Goal: Feedback & Contribution: Contribute content

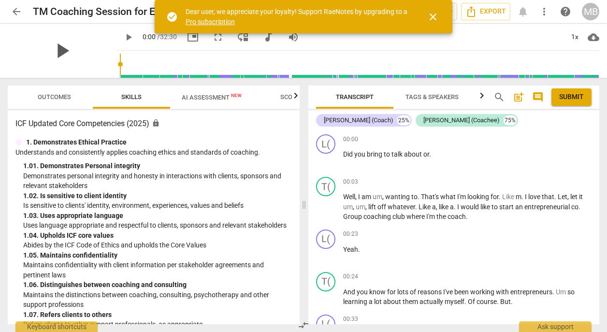
click at [61, 50] on span "play_arrow" at bounding box center [61, 50] width 25 height 25
drag, startPoint x: 108, startPoint y: 64, endPoint x: 103, endPoint y: 64, distance: 5.3
click at [103, 64] on div "pause pause 0:00 / 32:30 picture_in_picture fullscreen move_down audiotrack vol…" at bounding box center [304, 51] width 592 height 54
click at [123, 37] on span "pause" at bounding box center [129, 37] width 12 height 12
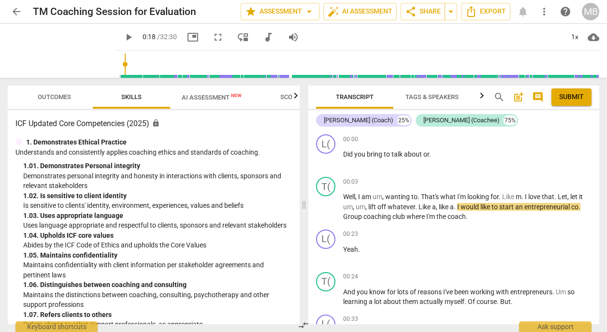
click at [123, 37] on span "play_arrow" at bounding box center [129, 37] width 12 height 12
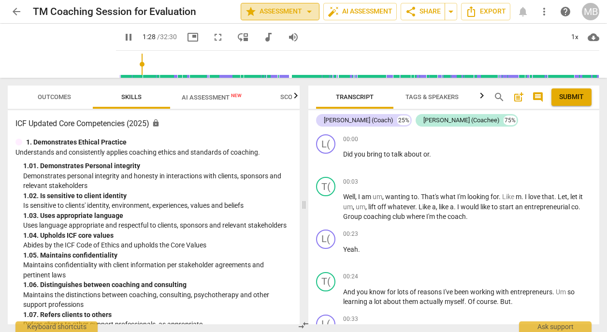
click at [310, 11] on span "arrow_drop_down" at bounding box center [310, 12] width 12 height 12
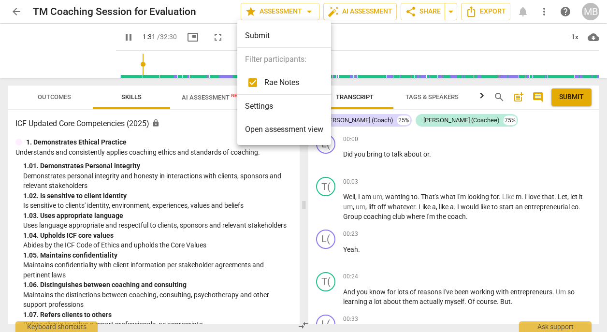
click at [350, 32] on div at bounding box center [303, 166] width 607 height 332
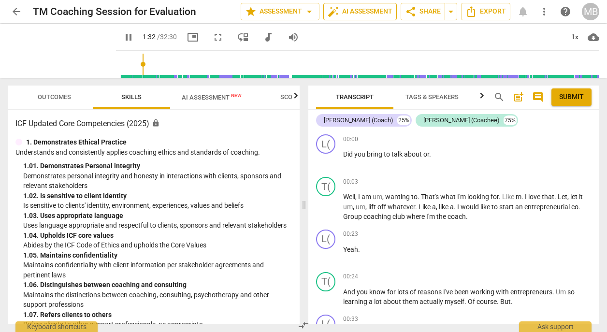
click at [355, 13] on span "auto_fix_high AI Assessment" at bounding box center [360, 12] width 65 height 12
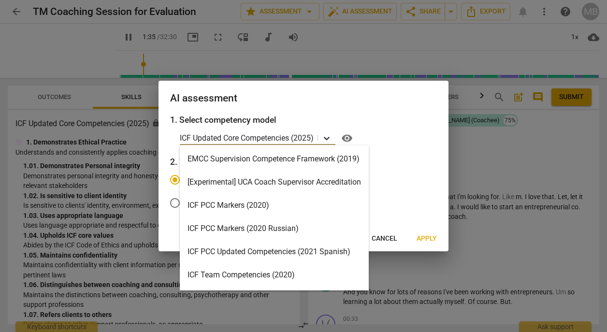
click at [329, 138] on icon at bounding box center [327, 138] width 10 height 10
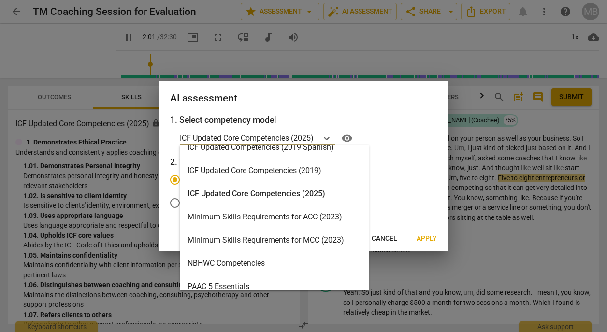
scroll to position [181, 0]
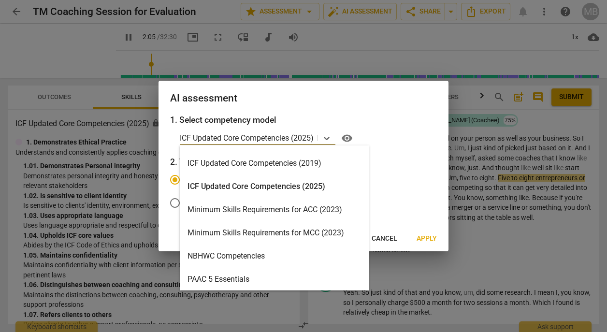
click at [302, 188] on div "ICF Updated Core Competencies (2025)" at bounding box center [274, 186] width 189 height 23
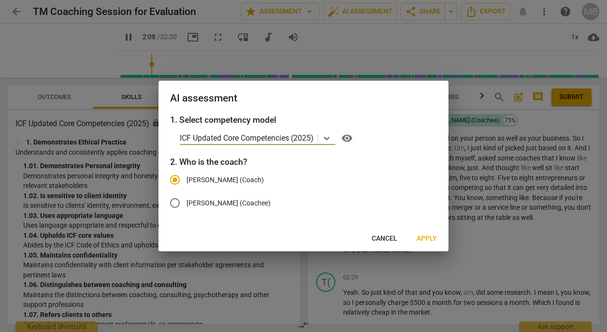
click at [423, 238] on span "Apply" at bounding box center [427, 239] width 20 height 10
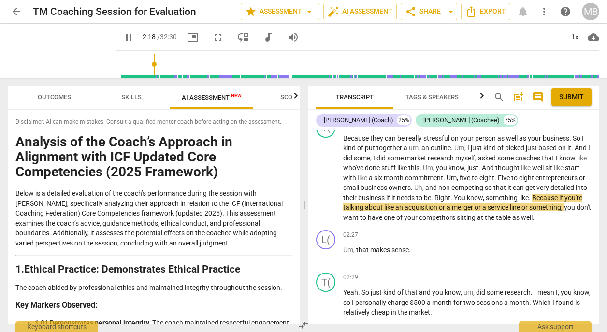
click at [136, 101] on span "Skills" at bounding box center [132, 97] width 44 height 13
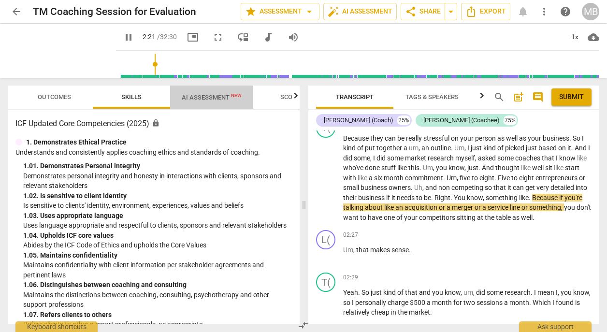
click at [222, 99] on span "AI Assessment New" at bounding box center [212, 97] width 60 height 7
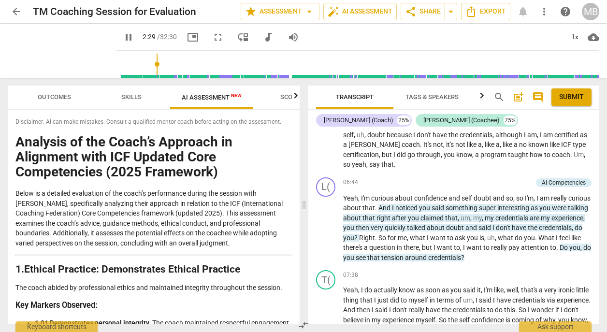
scroll to position [1452, 0]
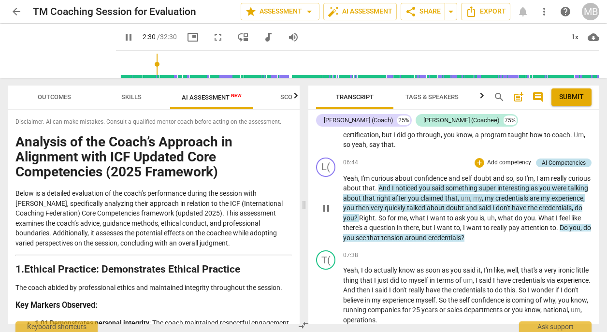
click at [565, 167] on div "AI Competencies" at bounding box center [564, 163] width 44 height 9
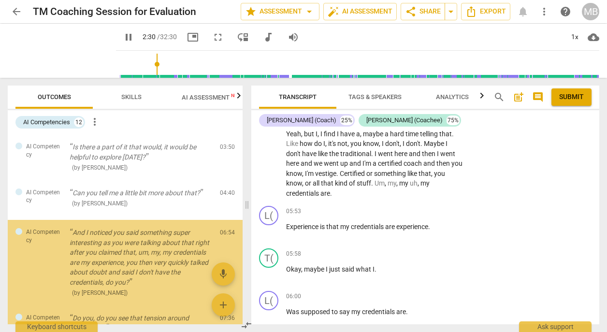
scroll to position [73, 0]
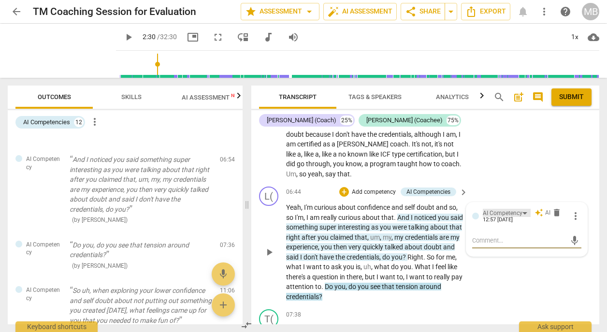
click at [524, 209] on div "AI Competency" at bounding box center [507, 213] width 48 height 8
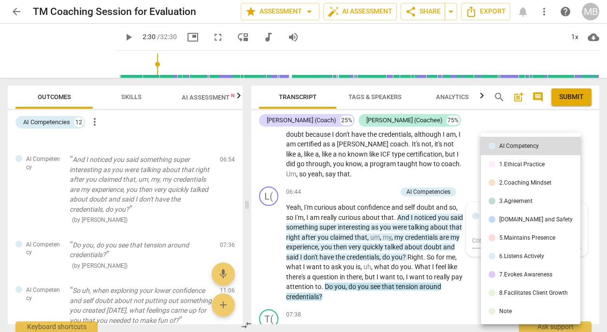
click at [523, 120] on div at bounding box center [303, 166] width 607 height 332
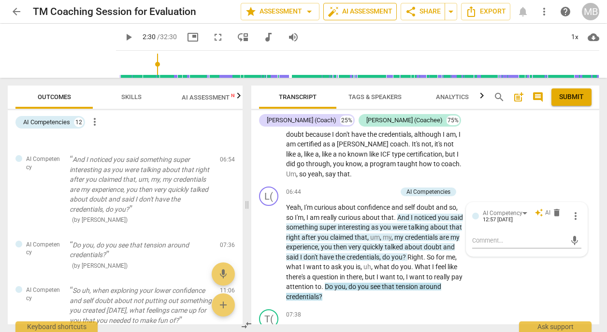
click at [349, 12] on span "auto_fix_high AI Assessment" at bounding box center [360, 12] width 65 height 12
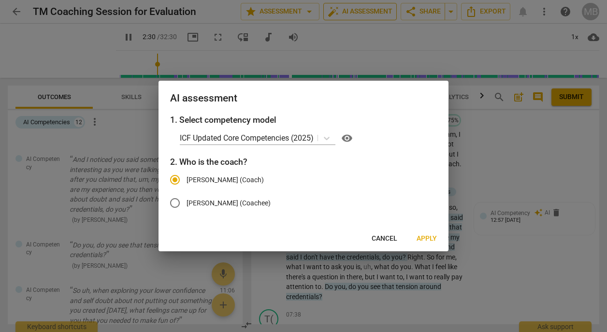
scroll to position [753, 0]
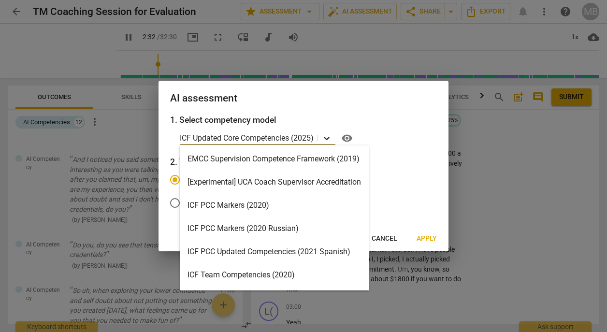
click at [329, 138] on icon at bounding box center [327, 138] width 10 height 10
click at [279, 202] on div "ICF PCC Markers (2020)" at bounding box center [274, 205] width 189 height 23
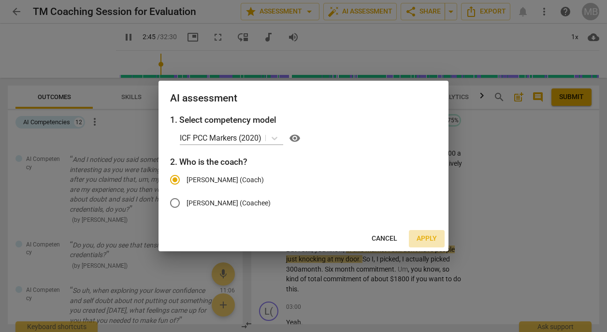
click at [427, 237] on span "Apply" at bounding box center [427, 239] width 20 height 10
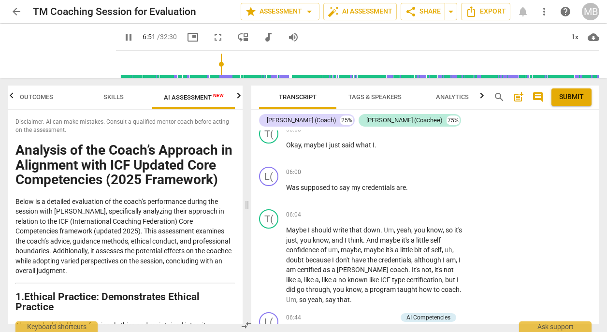
scroll to position [1773, 0]
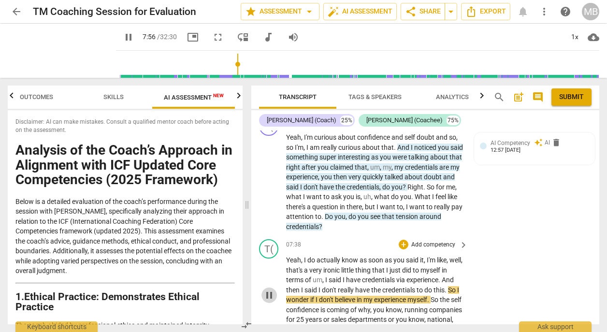
click at [272, 290] on span "pause" at bounding box center [270, 296] width 12 height 12
type input "477"
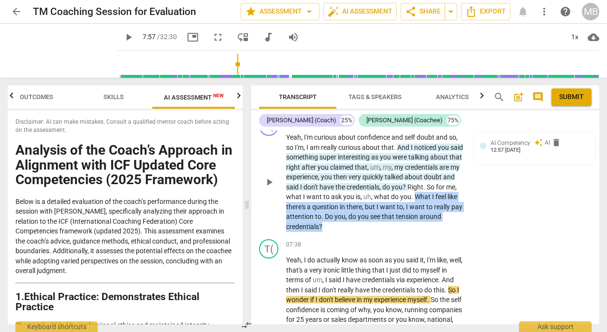
drag, startPoint x: 301, startPoint y: 192, endPoint x: 373, endPoint y: 212, distance: 75.2
click at [373, 212] on p "Yeah , I'm curious about confidence and self doubt and so , so I'm , I am reall…" at bounding box center [374, 182] width 177 height 99
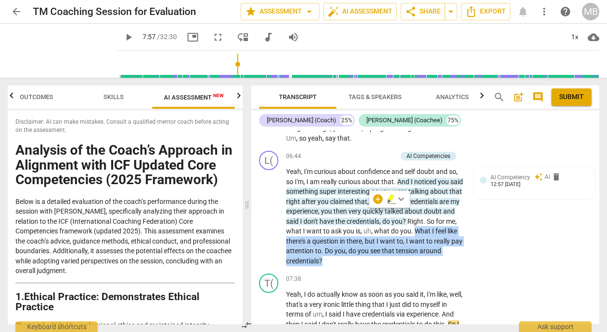
scroll to position [1692, 0]
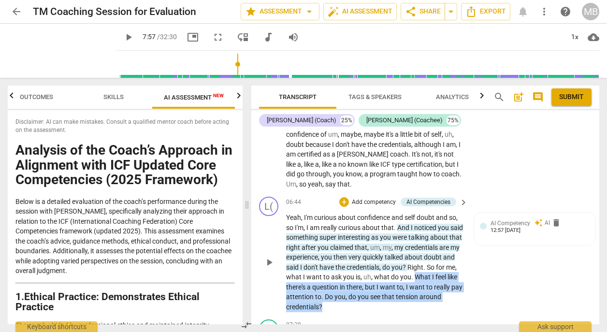
click at [382, 198] on p "Add competency" at bounding box center [374, 202] width 46 height 9
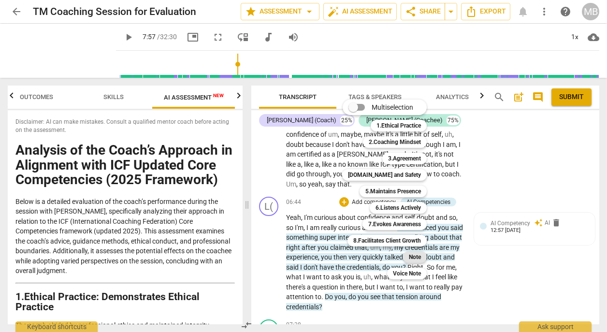
click at [411, 257] on b "Note" at bounding box center [415, 258] width 12 height 12
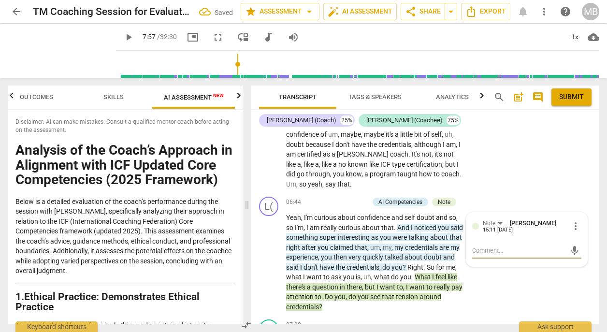
type textarea "s"
type textarea "so"
type textarea "som"
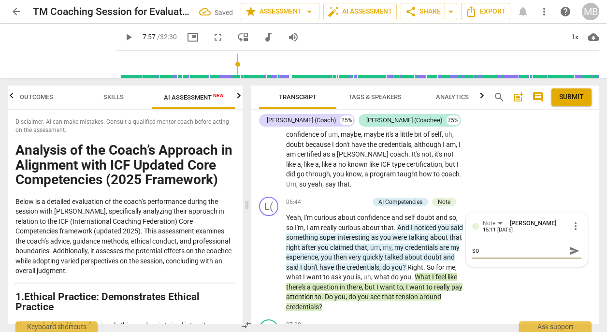
type textarea "som"
type textarea "some"
type textarea "somet"
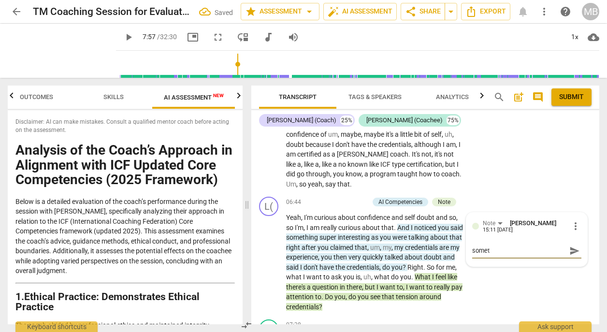
type textarea "someti"
type textarea "sometim"
type textarea "sometime"
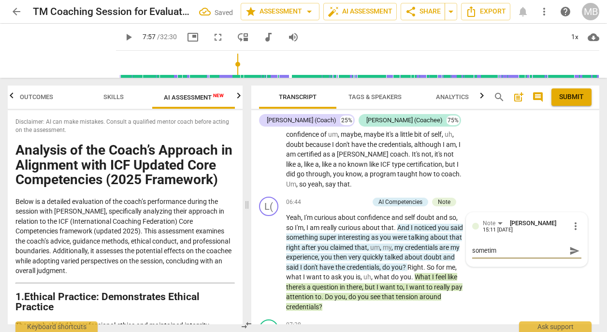
type textarea "sometime"
type textarea "sometimes"
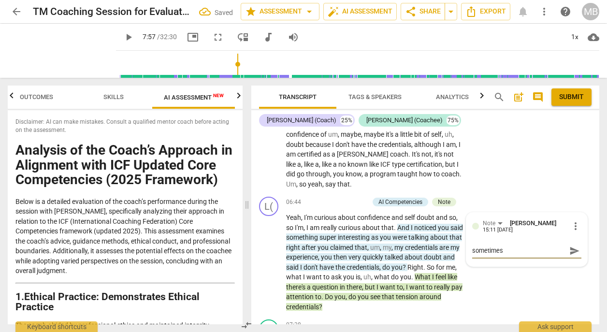
type textarea "sometimes y"
type textarea "sometimes yo"
type textarea "sometimes you"
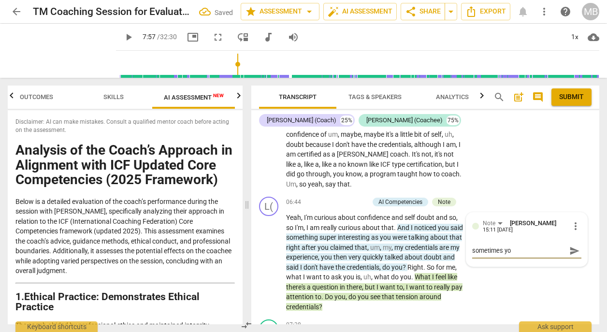
type textarea "sometimes you"
type textarea "sometimes you c"
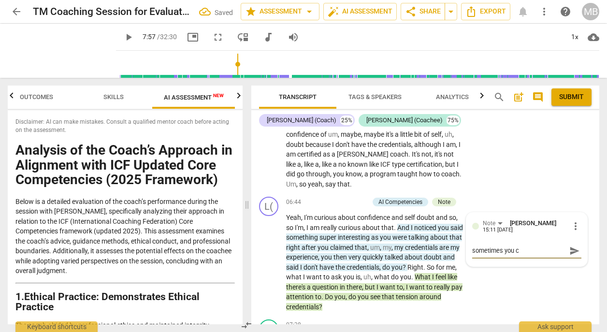
type textarea "sometimes you ca"
type textarea "sometimes you can"
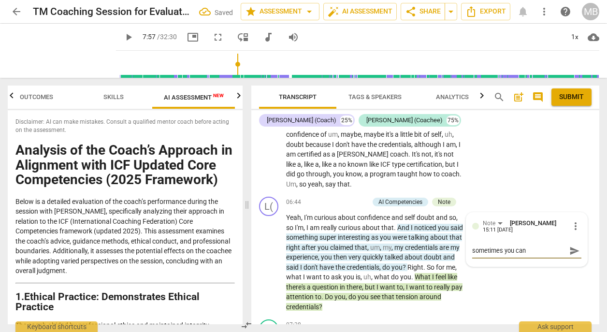
type textarea "sometimes you can"
type textarea "sometimes you can s"
type textarea "sometimes you can sh"
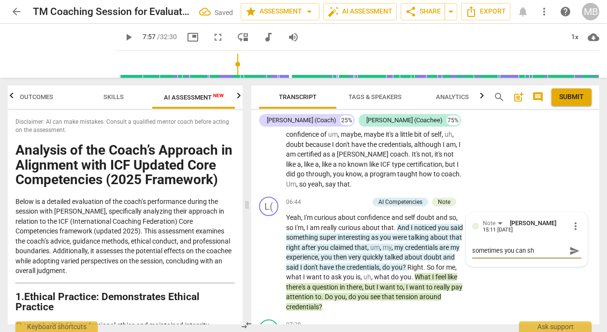
type textarea "sometimes you can s"
type textarea "sometimes you can"
type textarea "sometimes you can s"
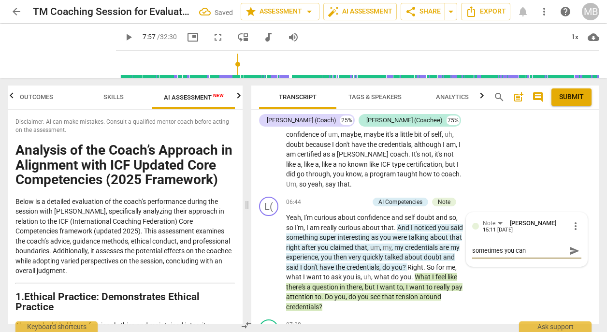
type textarea "sometimes you can s"
type textarea "sometimes you can si"
type textarea "sometimes you can sim"
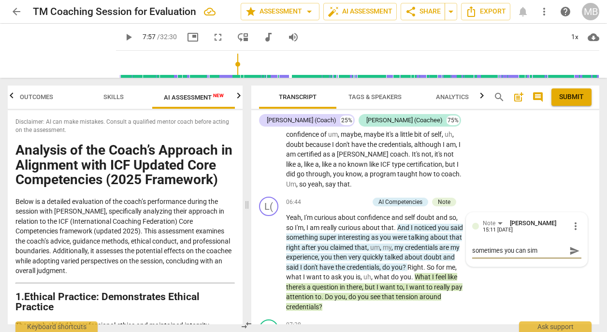
type textarea "sometimes you can simp"
type textarea "sometimes you can simpl"
type textarea "sometimes you can simply"
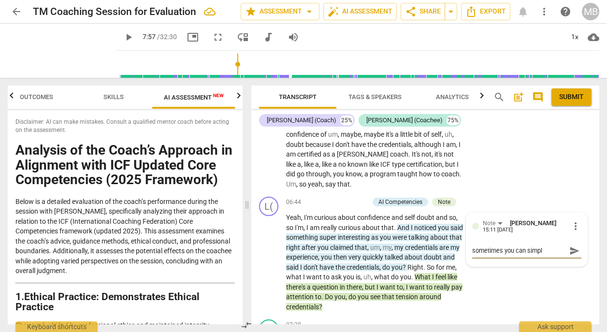
type textarea "sometimes you can simply"
type textarea "sometimes you can simply s"
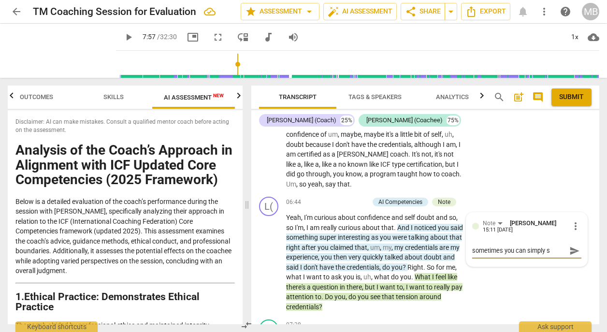
type textarea "sometimes you can simply sh"
type textarea "sometimes you can simply sha"
type textarea "sometimes you can simply shar"
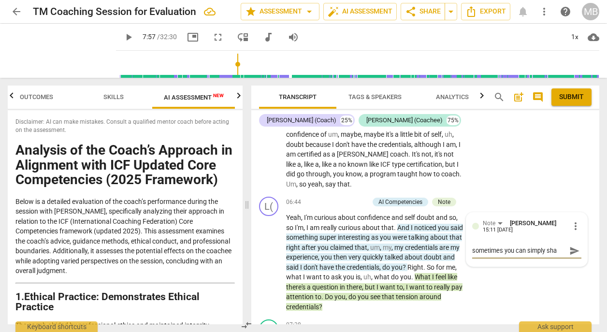
type textarea "sometimes you can simply shar"
type textarea "sometimes you can simply share"
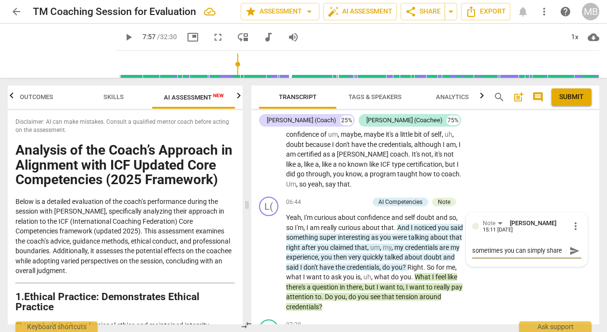
type textarea "sometimes you can simply share a"
type textarea "sometimes you can simply share an"
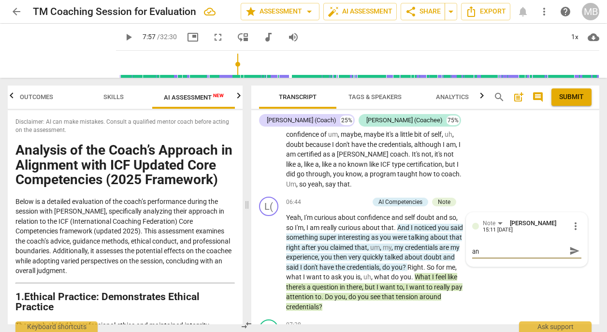
type textarea "sometimes you can simply share an"
type textarea "sometimes you can simply share an o"
type textarea "sometimes you can simply share an ob"
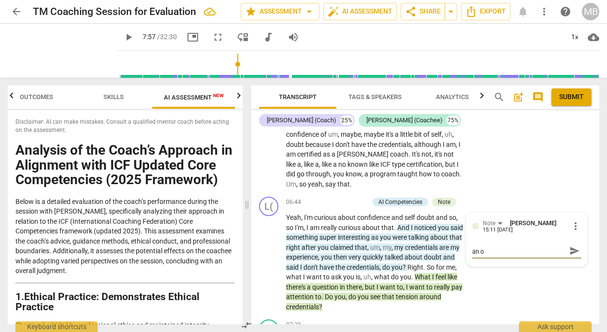
type textarea "sometimes you can simply share an ob"
type textarea "sometimes you can simply share an obs"
type textarea "sometimes you can simply share an obse"
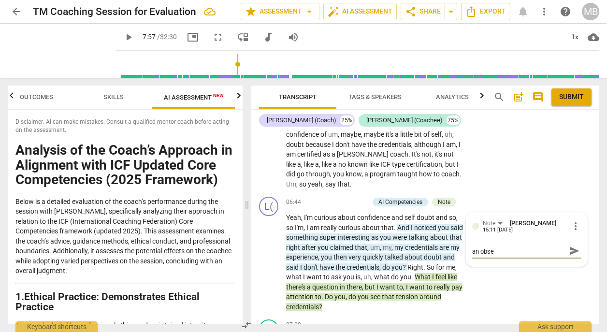
scroll to position [0, 0]
type textarea "sometimes you can simply share an obser"
type textarea "sometimes you can simply share an observ"
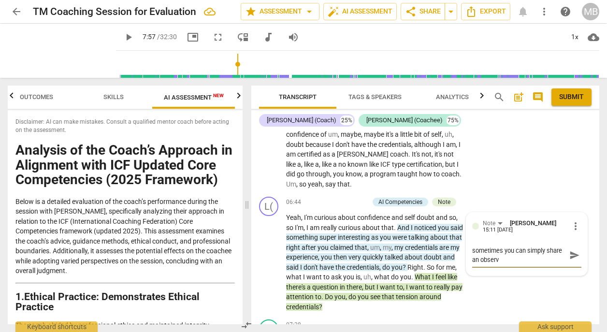
type textarea "sometimes you can simply share an observa"
type textarea "sometimes you can simply share an observat"
type textarea "sometimes you can simply share an observati"
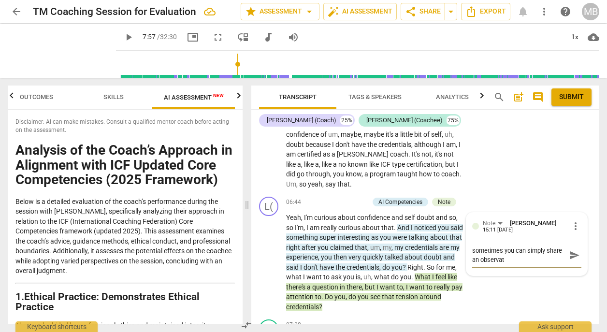
type textarea "sometimes you can simply share an observati"
type textarea "sometimes you can simply share an observatio"
type textarea "sometimes you can simply share an observation"
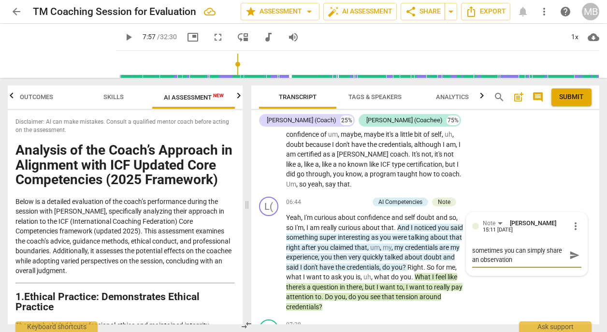
type textarea "sometimes you can simply share an observation,"
type textarea "sometimes you can simply share an observation, i"
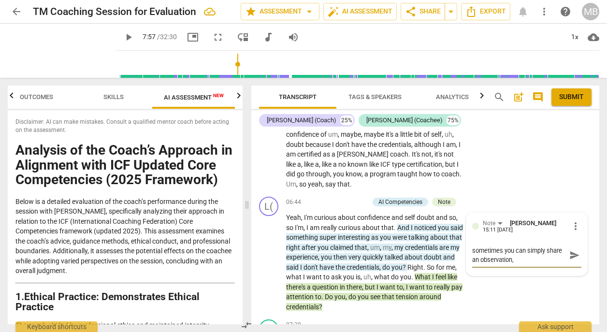
type textarea "sometimes you can simply share an observation, i"
type textarea "sometimes you can simply share an observation, in"
type textarea "sometimes you can simply share an observation, ins"
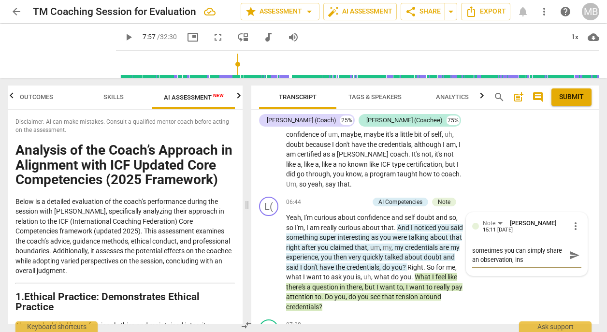
type textarea "sometimes you can simply share an observation, inst"
type textarea "sometimes you can simply share an observation, inste"
type textarea "sometimes you can simply share an observation, instea"
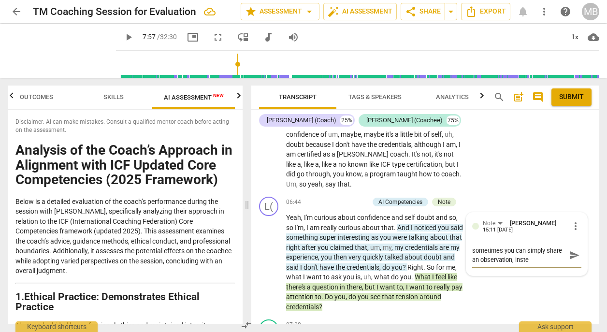
type textarea "sometimes you can simply share an observation, instea"
type textarea "sometimes you can simply share an observation, instead"
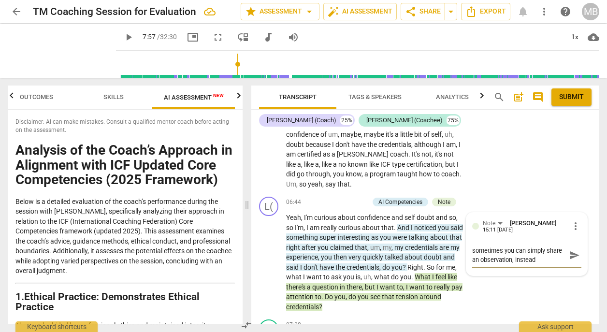
type textarea "sometimes you can simply share an observation, instead o"
type textarea "sometimes you can simply share an observation, instead of"
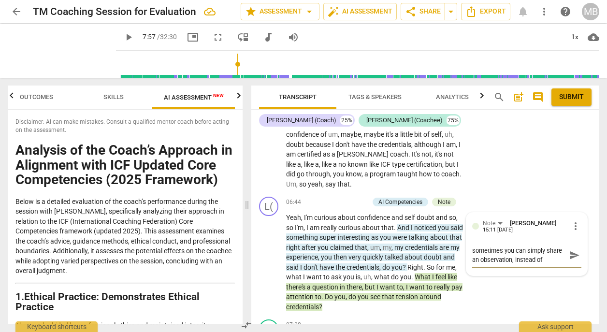
type textarea "sometimes you can simply share an observation, instead of"
type textarea "sometimes you can simply share an observation, instead of a"
type textarea "sometimes you can simply share an observation, instead of as"
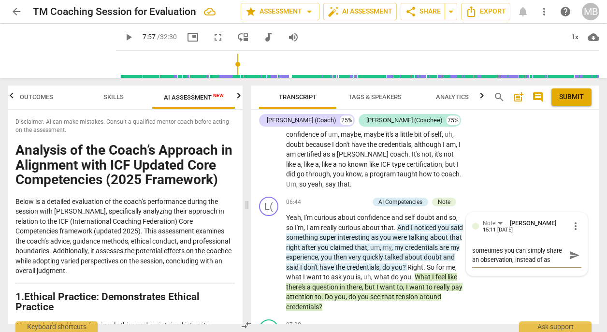
type textarea "sometimes you can simply share an observation, instead of ask"
type textarea "sometimes you can simply share an observation, instead of aski"
type textarea "sometimes you can simply share an observation, instead of askin"
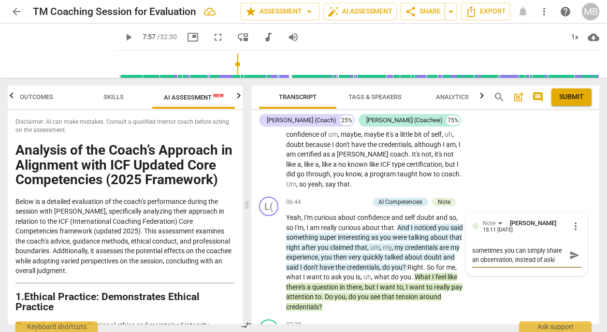
type textarea "sometimes you can simply share an observation, instead of askin"
type textarea "sometimes you can simply share an observation, instead of asking"
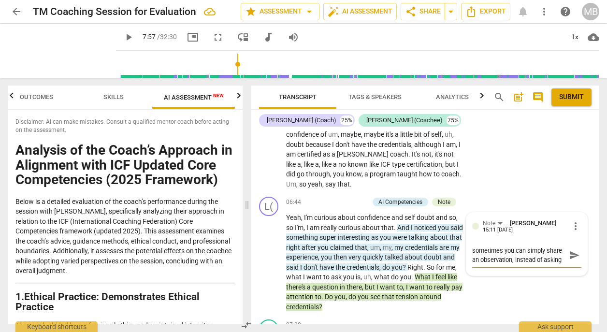
type textarea "sometimes you can simply share an observation, instead of asking a"
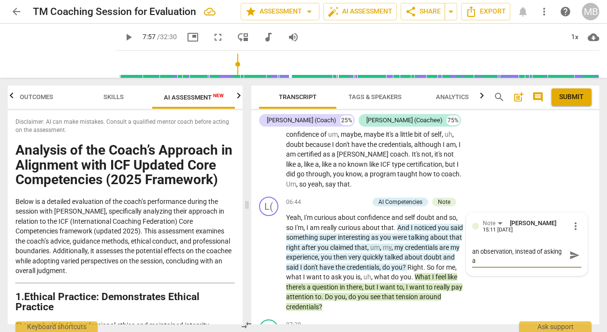
type textarea "sometimes you can simply share an observation, instead of asking a q"
type textarea "sometimes you can simply share an observation, instead of asking a qu"
type textarea "sometimes you can simply share an observation, instead of asking a que"
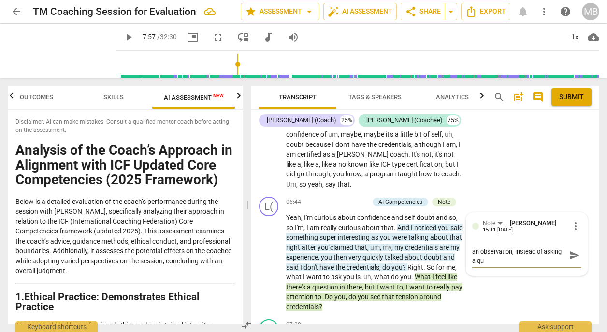
type textarea "sometimes you can simply share an observation, instead of asking a que"
type textarea "sometimes you can simply share an observation, instead of asking a ques"
type textarea "sometimes you can simply share an observation, instead of asking a quest"
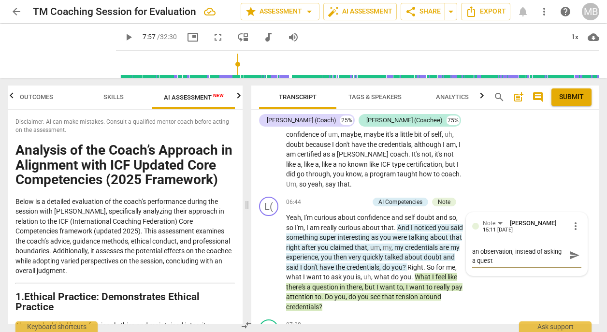
type textarea "sometimes you can simply share an observation, instead of asking a questi"
type textarea "sometimes you can simply share an observation, instead of asking a questio"
type textarea "sometimes you can simply share an observation, instead of asking a question"
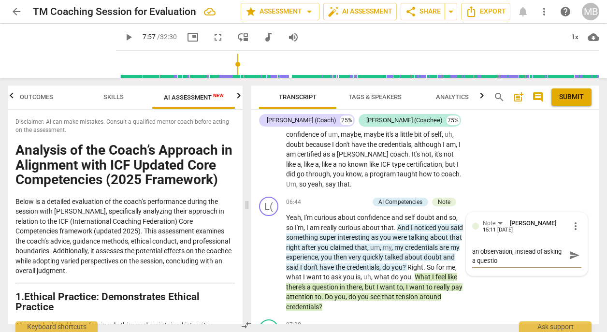
type textarea "sometimes you can simply share an observation, instead of asking a question"
type textarea "sometimes you can simply share an observation, instead of asking a question,"
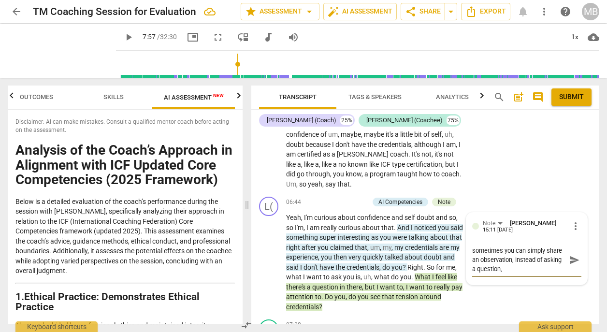
type textarea "sometimes you can simply share an observation, instead of asking a question,"
type textarea "sometimes you can simply share an observation, instead of asking a question, e"
type textarea "sometimes you can simply share an observation, instead of asking a question, e."
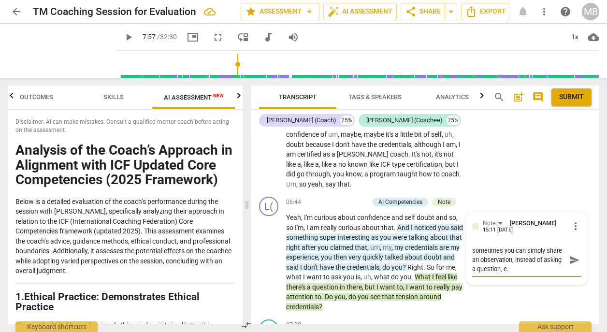
type textarea "sometimes you can simply share an observation, instead of asking a question, e.g"
type textarea "sometimes you can simply share an observation, instead of asking a question, e.…"
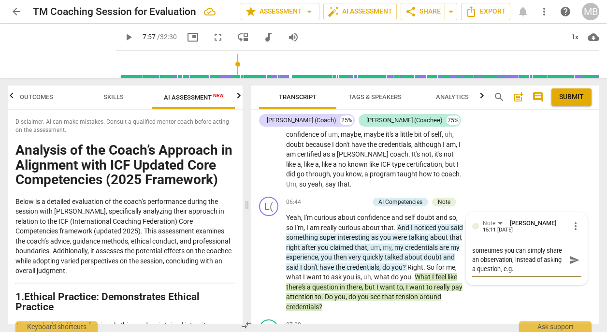
type textarea "sometimes you can simply share an observation, instead of asking a question, e.…"
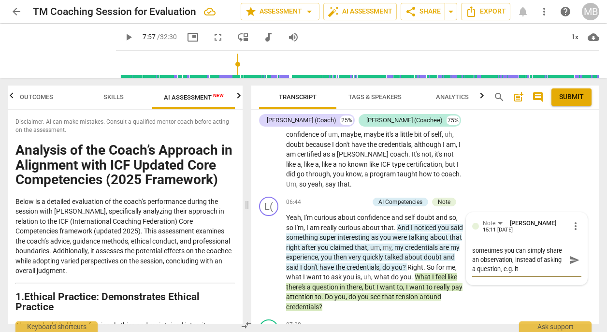
type textarea "sometimes you can simply share an observation, instead of asking a question, e.…"
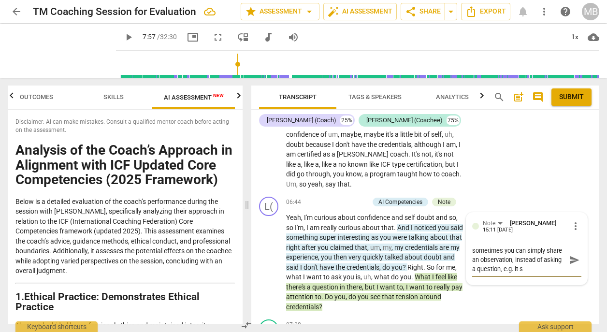
type textarea "sometimes you can simply share an observation, instead of asking a question, e.…"
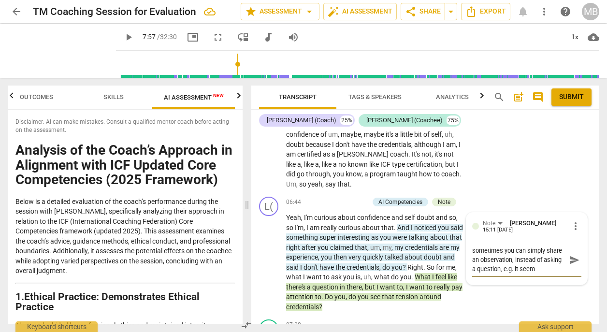
type textarea "sometimes you can simply share an observation, instead of asking a question, e.…"
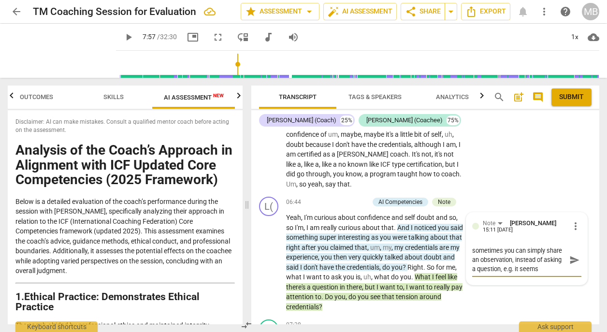
type textarea "sometimes you can simply share an observation, instead of asking a question, e.…"
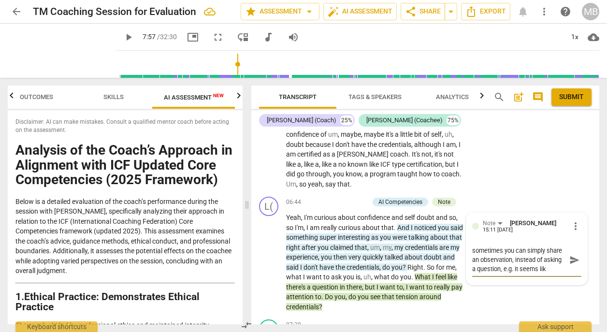
type textarea "sometimes you can simply share an observation, instead of asking a question, e.…"
click at [502, 258] on textarea "sometimes you can simply share an observation, instead of asking a question, e.…" at bounding box center [520, 264] width 94 height 37
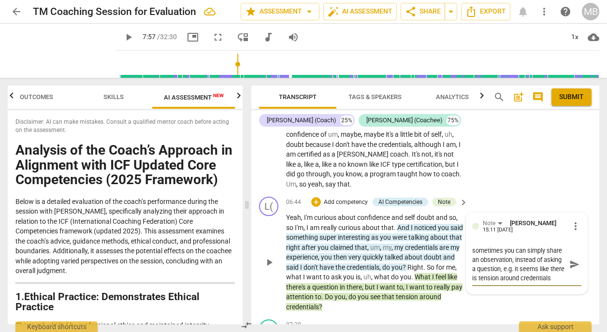
click at [506, 267] on textarea "sometimes you can simply share an observation, instead of asking a question, e.…" at bounding box center [520, 264] width 94 height 37
click at [573, 264] on span "send" at bounding box center [575, 269] width 11 height 11
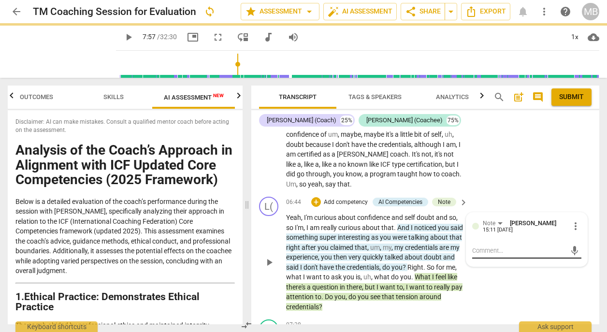
scroll to position [0, 0]
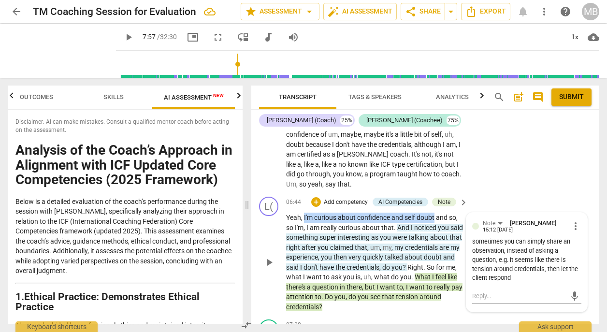
drag, startPoint x: 304, startPoint y: 204, endPoint x: 435, endPoint y: 207, distance: 131.6
click at [435, 213] on p "Yeah , I'm curious about confidence and self doubt and so , so I'm , I am reall…" at bounding box center [374, 262] width 177 height 99
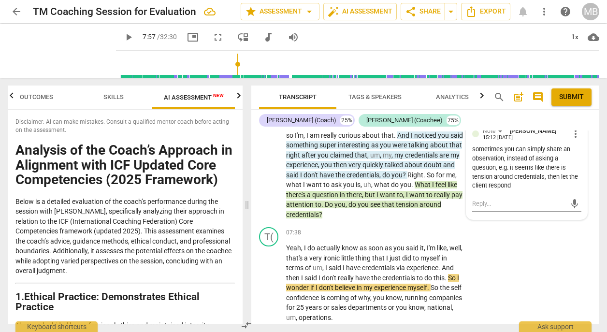
scroll to position [1808, 0]
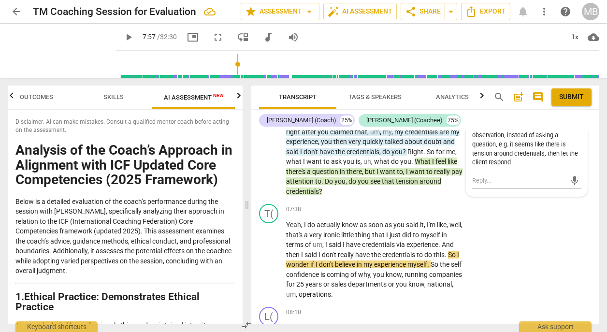
click at [123, 37] on span "play_arrow" at bounding box center [129, 37] width 12 height 12
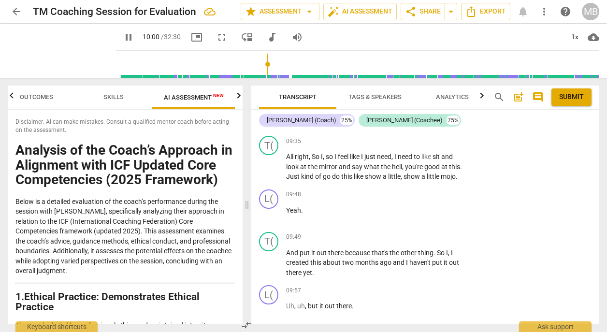
scroll to position [2639, 0]
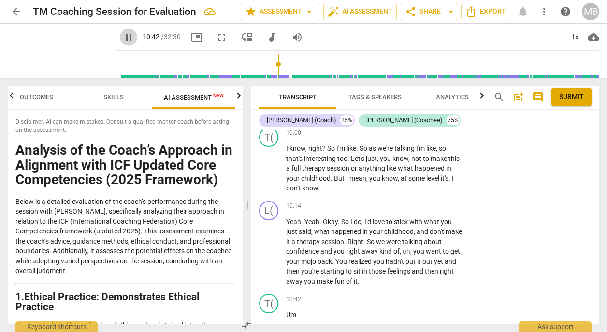
click at [123, 38] on span "pause" at bounding box center [129, 37] width 12 height 12
click at [359, 267] on span "sit" at bounding box center [358, 271] width 9 height 8
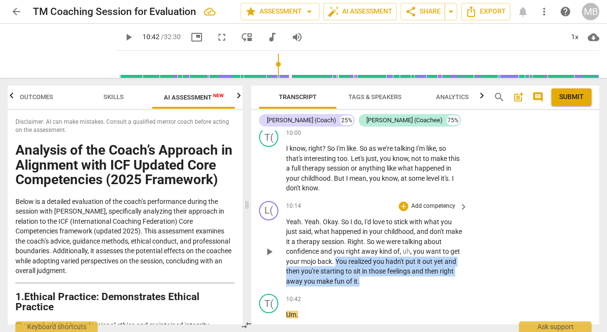
drag, startPoint x: 336, startPoint y: 245, endPoint x: 367, endPoint y: 268, distance: 39.4
click at [367, 268] on p "Yeah . Yeah . Okay . So I do , I'd love to stick with what you just said , what…" at bounding box center [374, 252] width 177 height 70
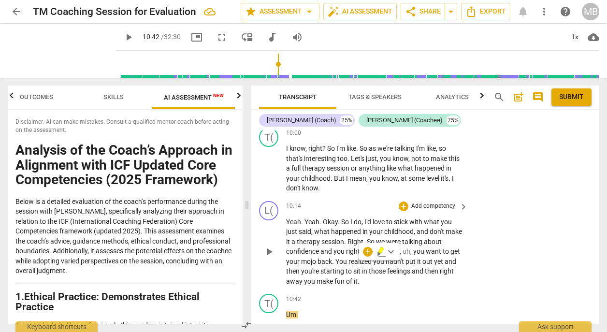
click at [422, 202] on p "Add competency" at bounding box center [434, 206] width 46 height 9
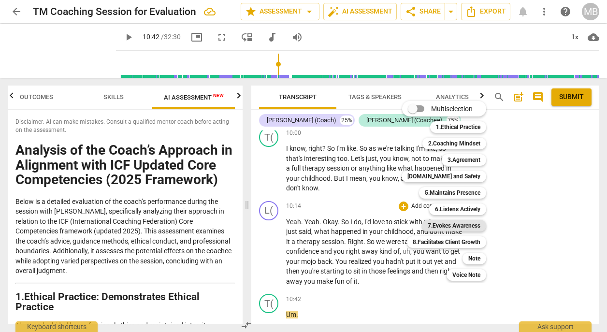
click at [466, 223] on b "7.Evokes Awareness" at bounding box center [454, 226] width 53 height 12
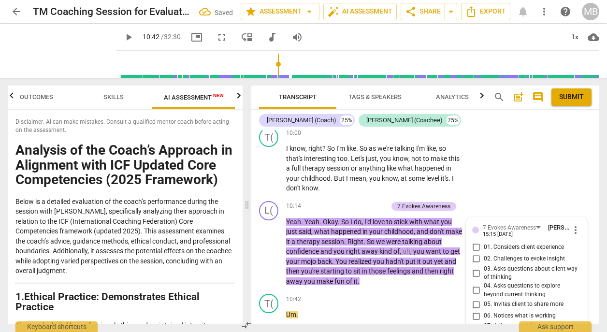
scroll to position [2805, 0]
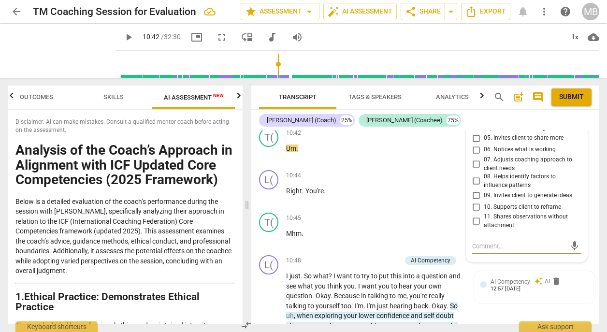
click at [475, 216] on input "11. Shares observations without attachment" at bounding box center [476, 222] width 15 height 12
click at [418, 214] on p "Add competency" at bounding box center [434, 218] width 46 height 9
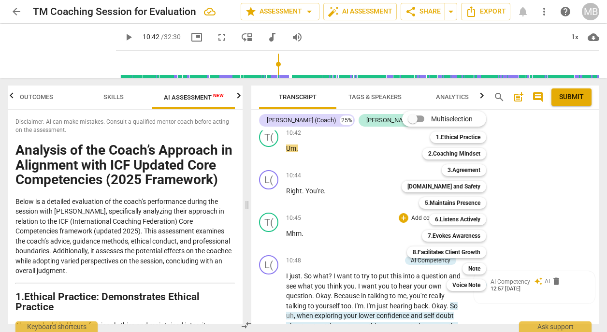
click at [372, 223] on div at bounding box center [303, 166] width 607 height 332
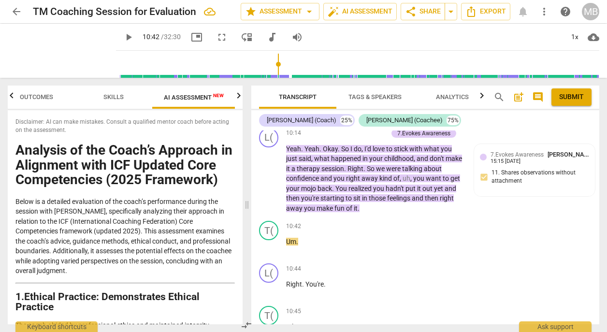
scroll to position [2666, 0]
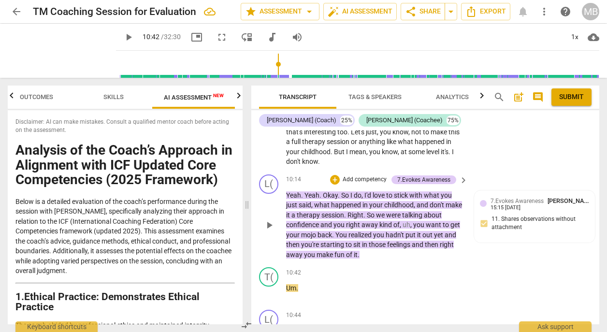
click at [338, 231] on span "You" at bounding box center [342, 235] width 13 height 8
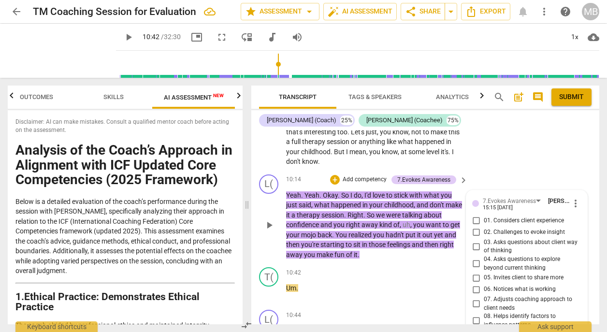
scroll to position [2805, 0]
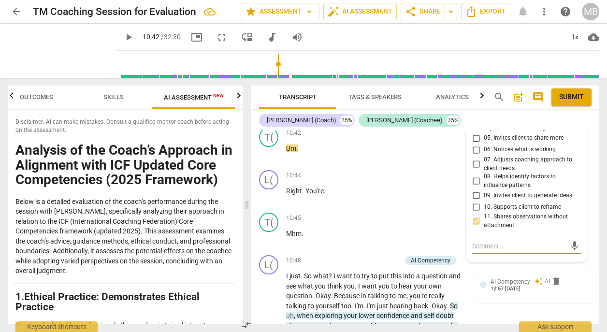
click at [123, 36] on span "play_arrow" at bounding box center [129, 37] width 12 height 12
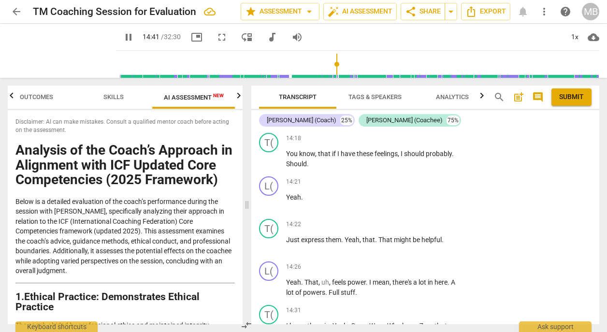
scroll to position [3993, 0]
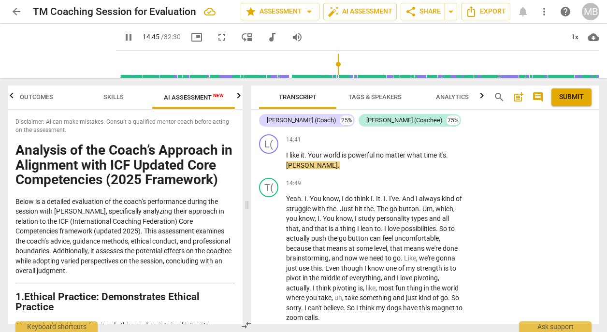
click at [123, 37] on span "pause" at bounding box center [129, 37] width 12 height 12
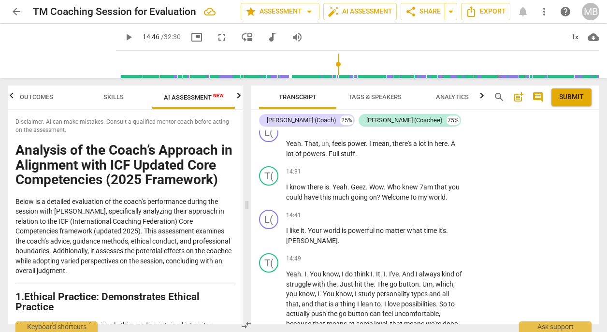
scroll to position [3964, 0]
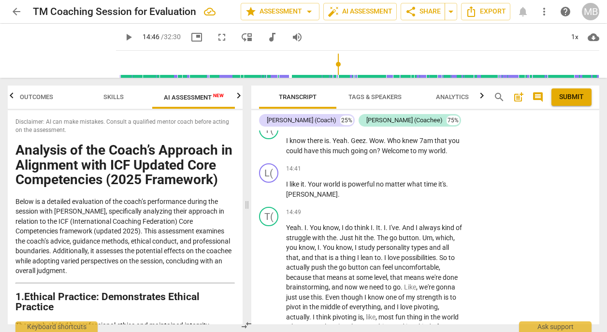
click at [123, 39] on span "play_arrow" at bounding box center [129, 37] width 12 height 12
click at [123, 36] on span "pause" at bounding box center [129, 37] width 12 height 12
click at [123, 36] on span "play_arrow" at bounding box center [129, 37] width 12 height 12
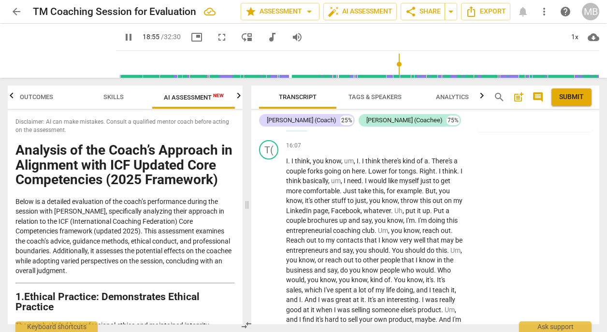
scroll to position [4815, 0]
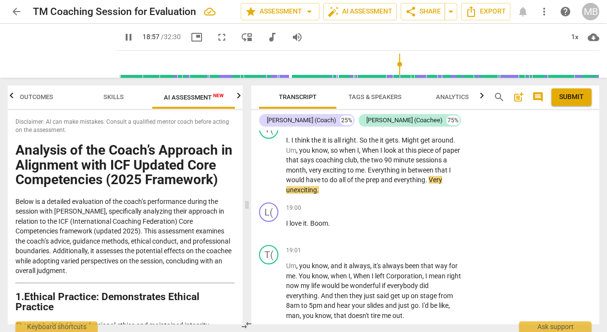
click at [123, 36] on span "pause" at bounding box center [129, 37] width 12 height 12
